Goal: Navigation & Orientation: Find specific page/section

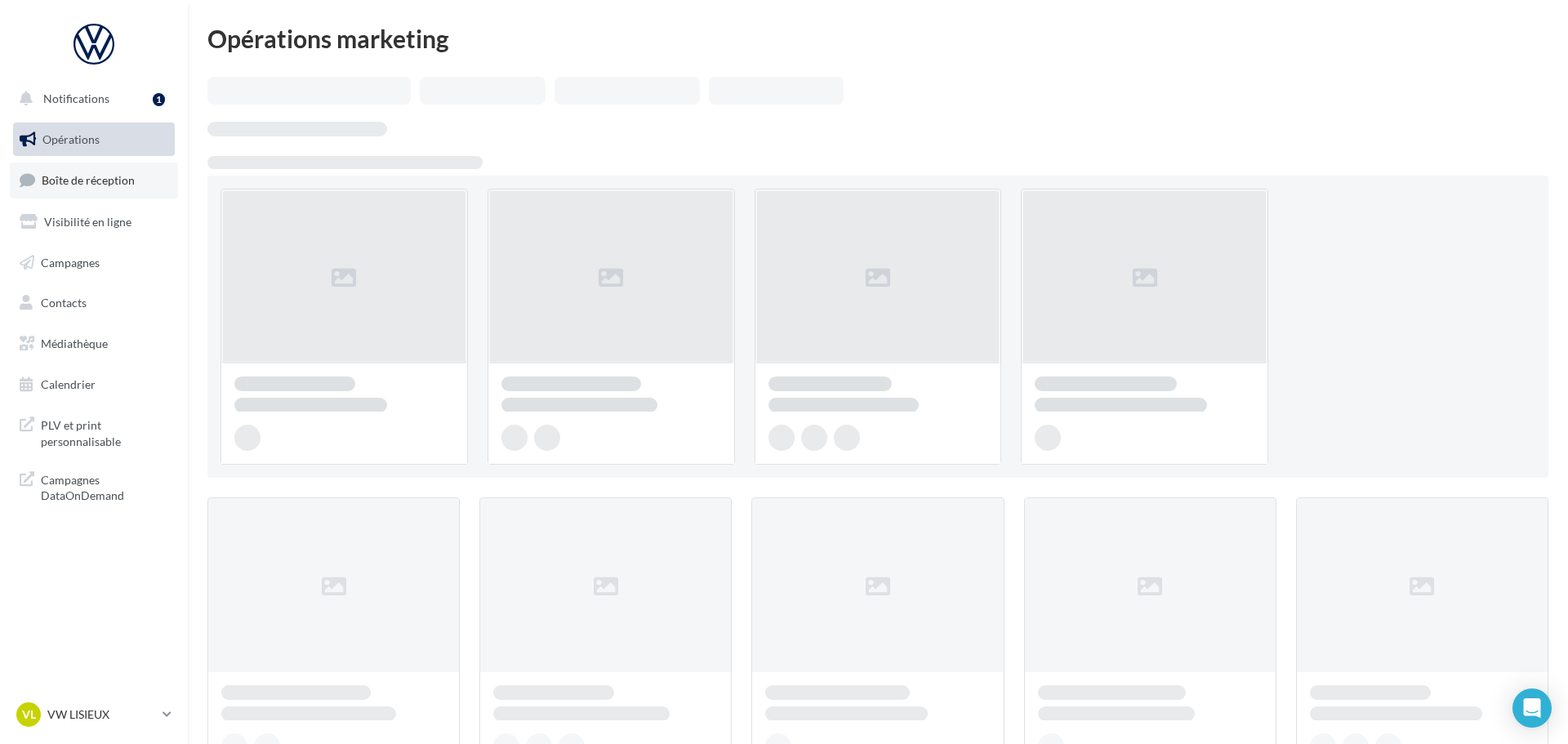
click at [73, 189] on link "Boîte de réception" at bounding box center [93, 180] width 168 height 35
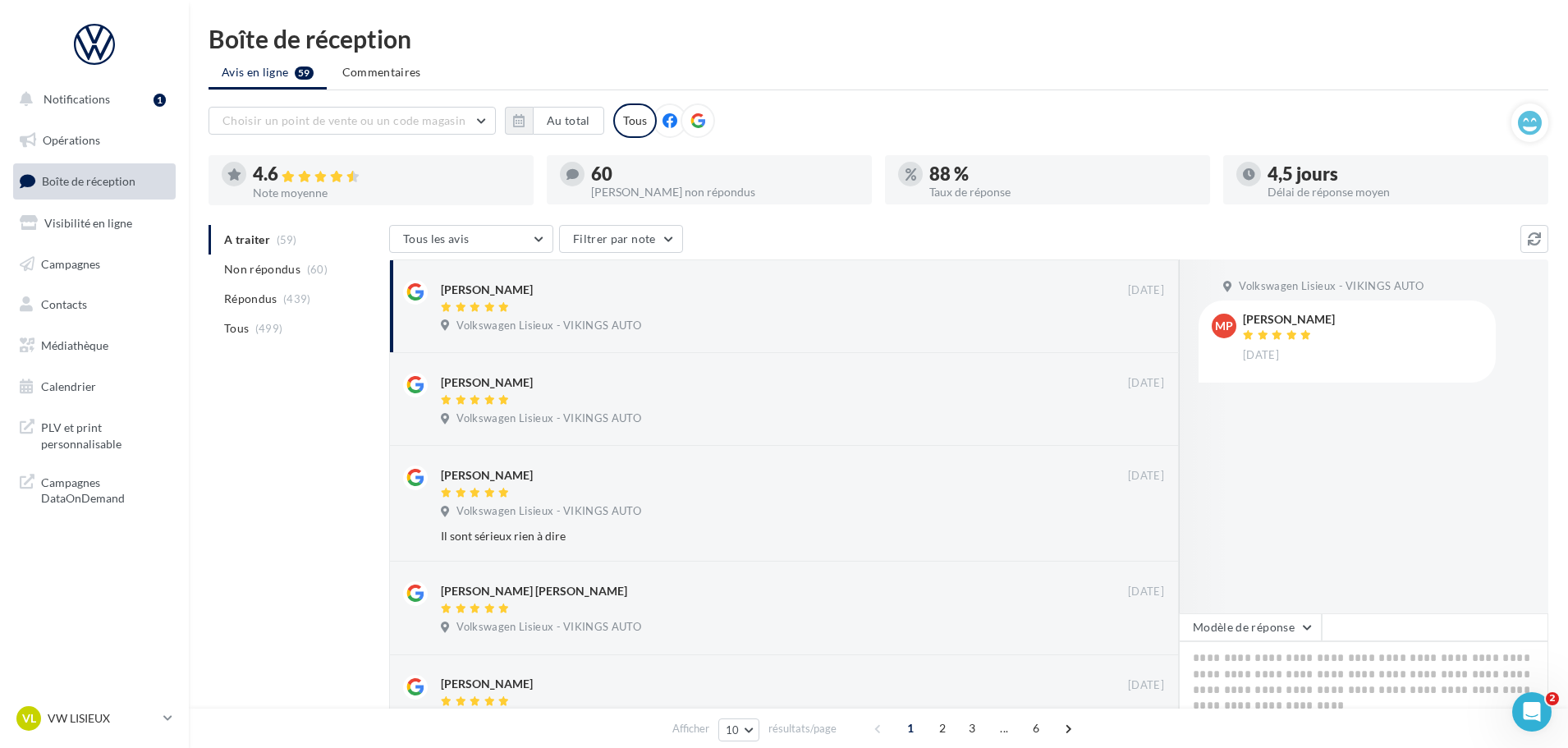
click at [88, 673] on nav "Notifications 1 Opérations Boîte de réception Visibilité en ligne Campagnes Con…" at bounding box center [94, 374] width 189 height 748
click at [104, 724] on p "VW LISIEUX" at bounding box center [102, 719] width 109 height 16
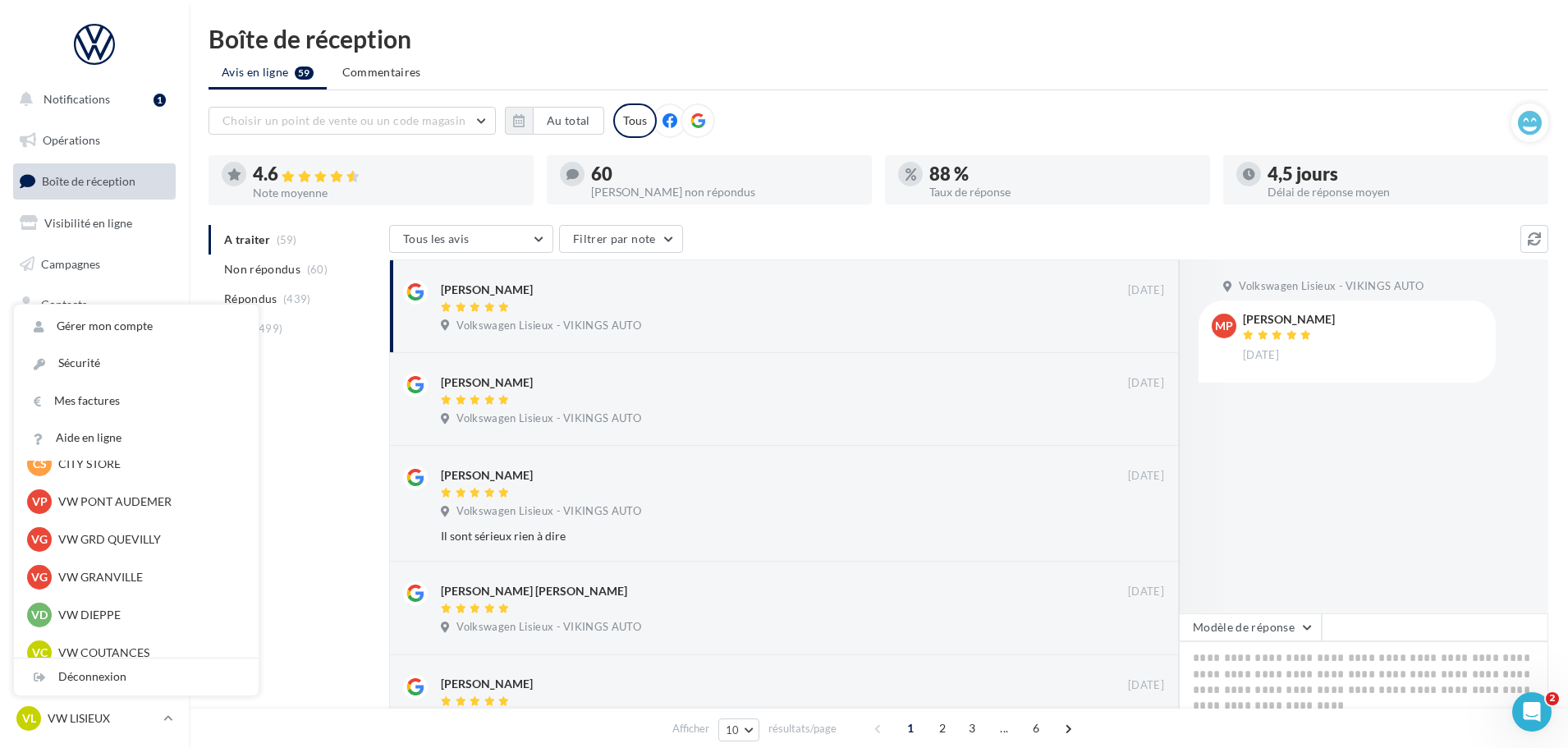
scroll to position [329, 0]
click at [106, 529] on p "VW GRD QUEVILLY" at bounding box center [148, 537] width 181 height 16
